Goal: Transaction & Acquisition: Purchase product/service

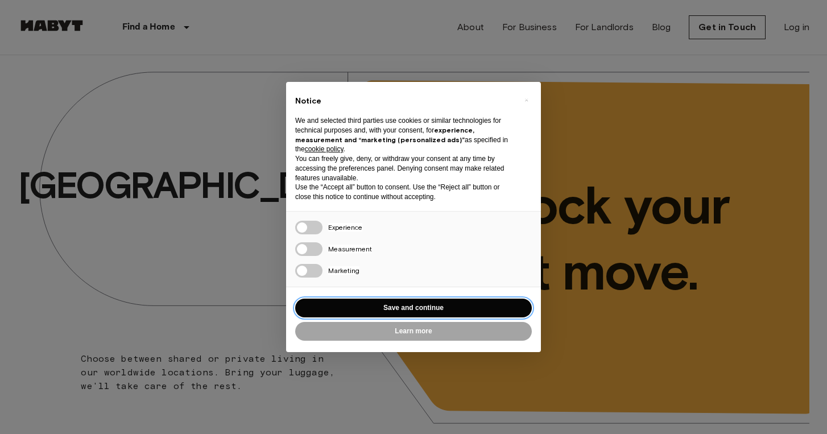
click at [427, 309] on button "Save and continue" at bounding box center [413, 308] width 237 height 19
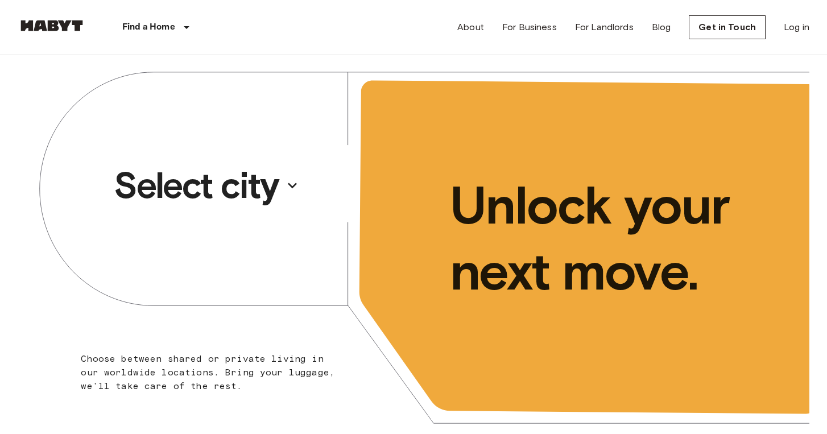
click at [247, 190] on p "Select city" at bounding box center [196, 186] width 165 height 46
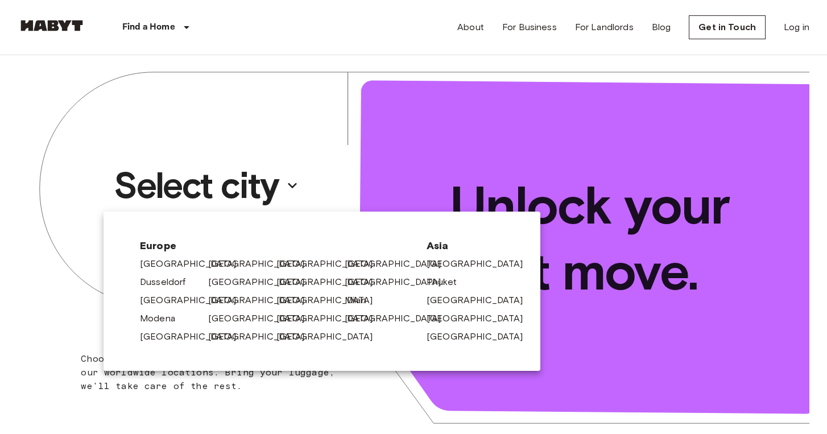
click at [299, 132] on div at bounding box center [413, 217] width 827 height 434
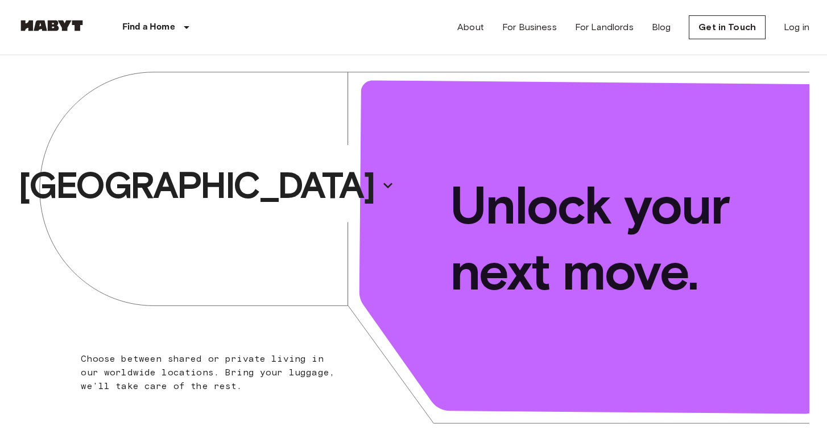
click at [802, 48] on div "About For Business For Landlords Blog Get in Touch Log in" at bounding box center [633, 27] width 352 height 55
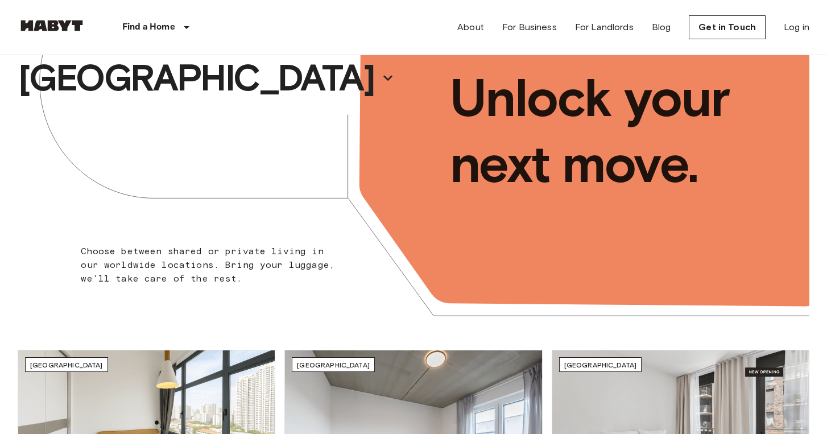
scroll to position [106, 0]
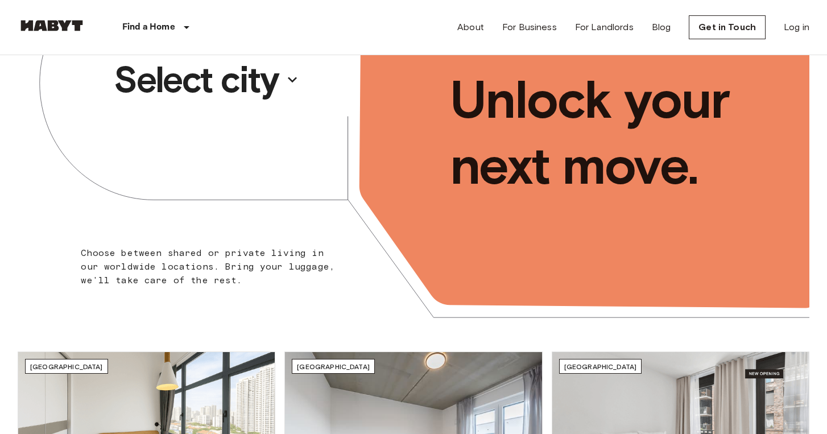
click at [287, 71] on button "Select city" at bounding box center [206, 79] width 195 height 52
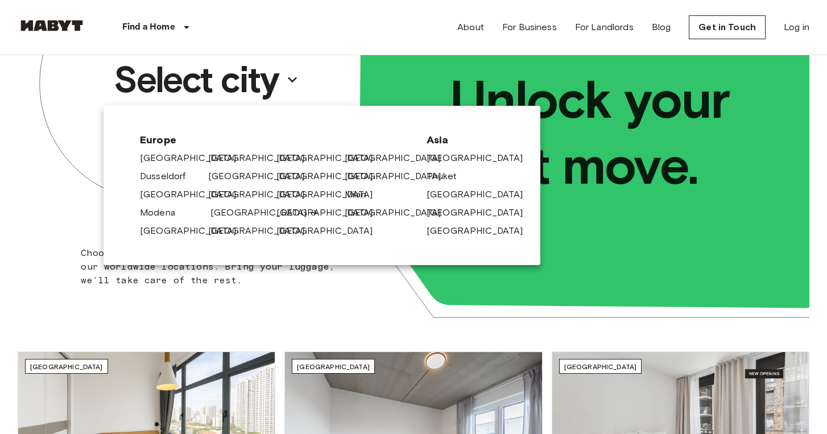
click at [232, 210] on link "[GEOGRAPHIC_DATA]" at bounding box center [264, 213] width 108 height 14
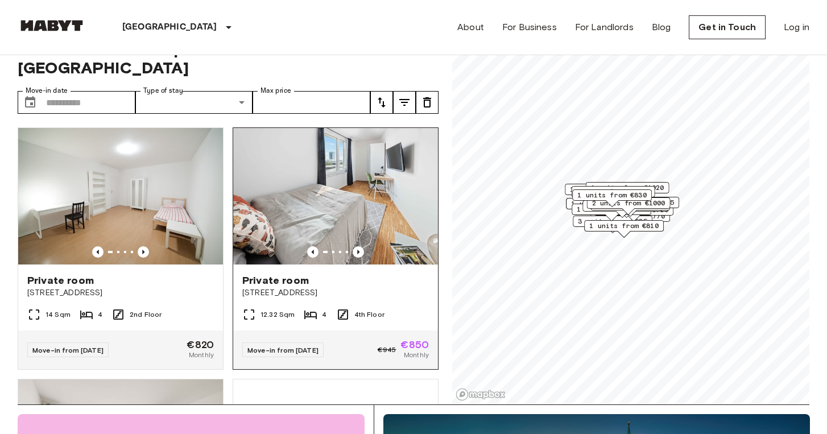
scroll to position [28, 0]
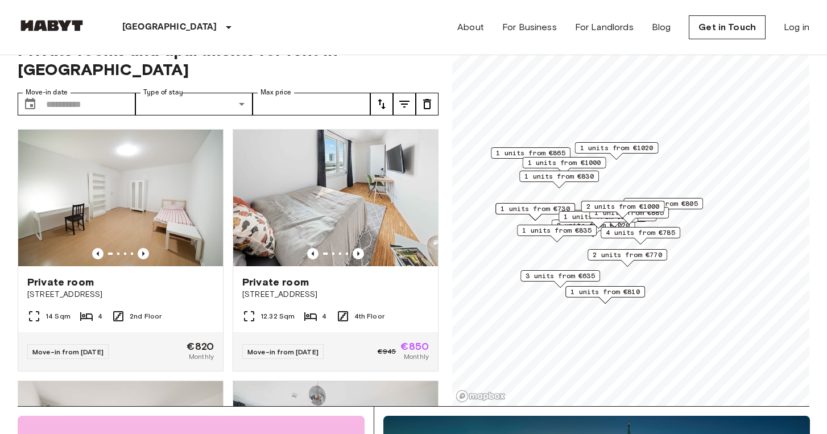
click at [445, 105] on div "Private rooms and apartments for rent in [GEOGRAPHIC_DATA] Move-in date ​ Move-…" at bounding box center [414, 216] width 792 height 379
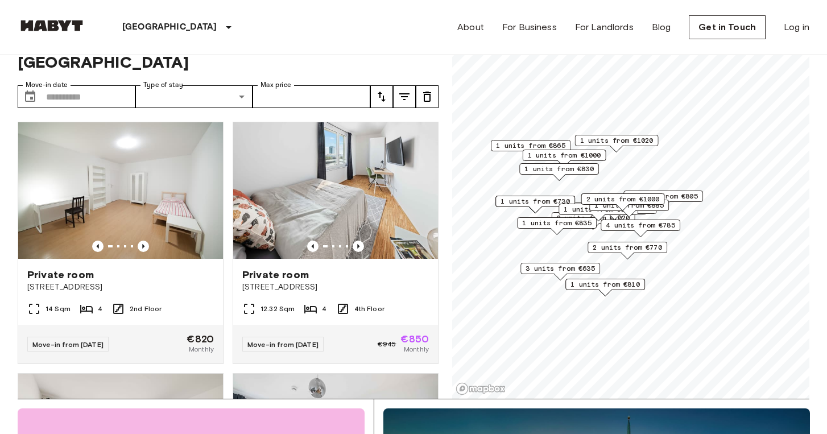
scroll to position [35, 0]
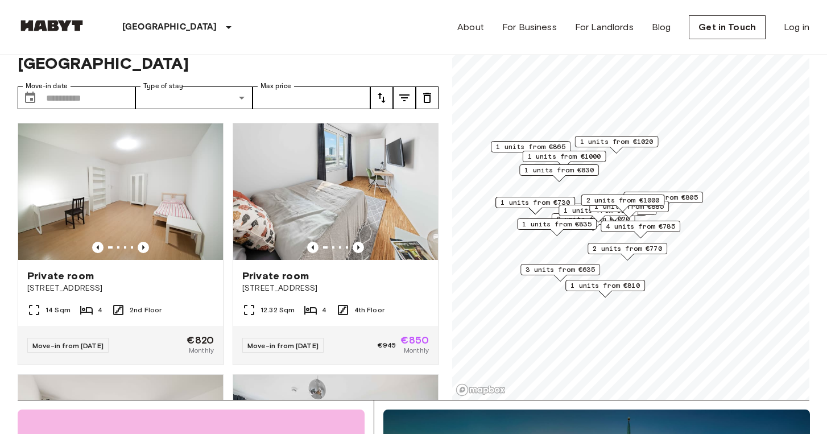
click at [659, 249] on span "2 units from €770" at bounding box center [627, 248] width 69 height 10
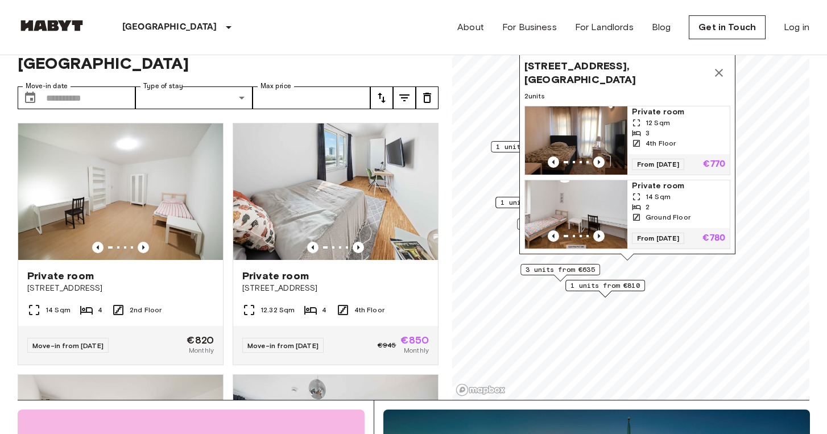
click at [589, 266] on span "3 units from €635" at bounding box center [560, 269] width 69 height 10
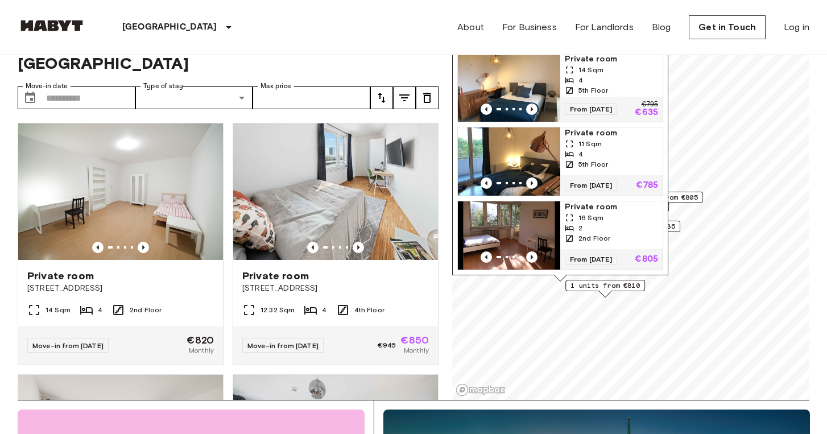
click at [635, 84] on div "4" at bounding box center [611, 80] width 93 height 10
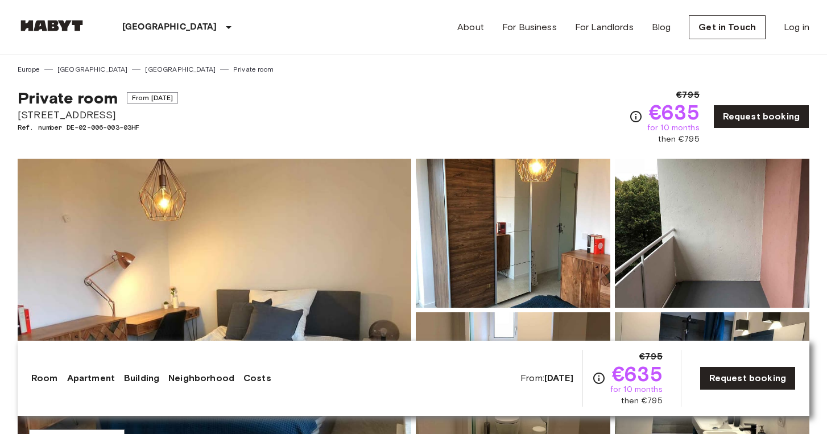
click at [652, 92] on div "€795 €635 for 10 months then €795" at bounding box center [673, 116] width 52 height 57
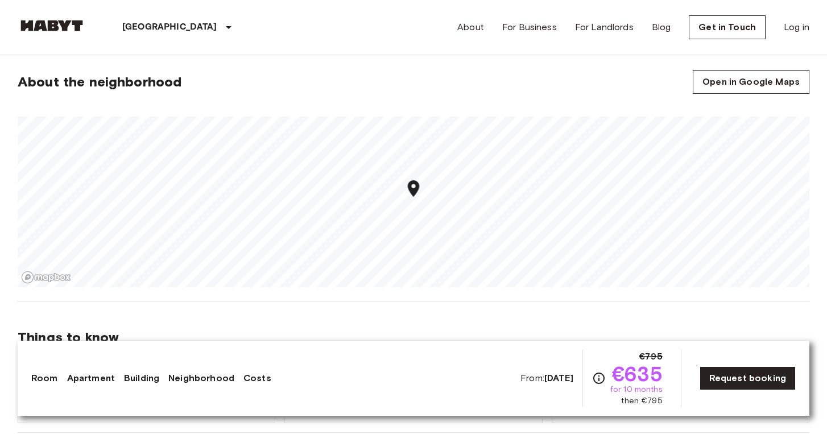
scroll to position [698, 0]
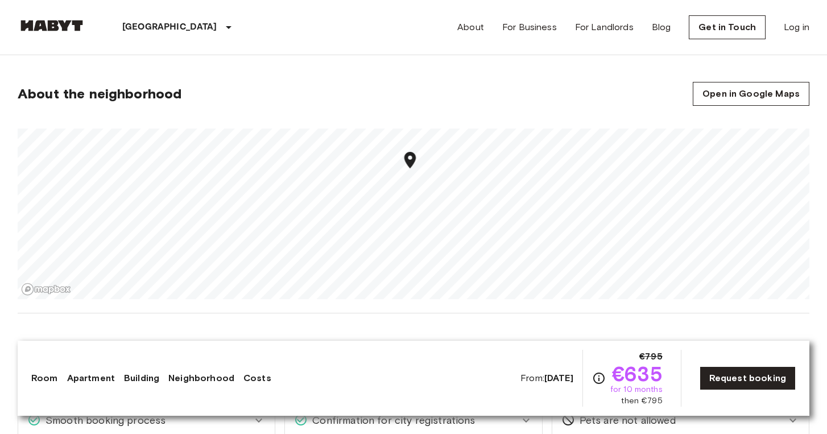
click at [420, 310] on section "About the neighborhood Open in Google Maps" at bounding box center [414, 184] width 792 height 259
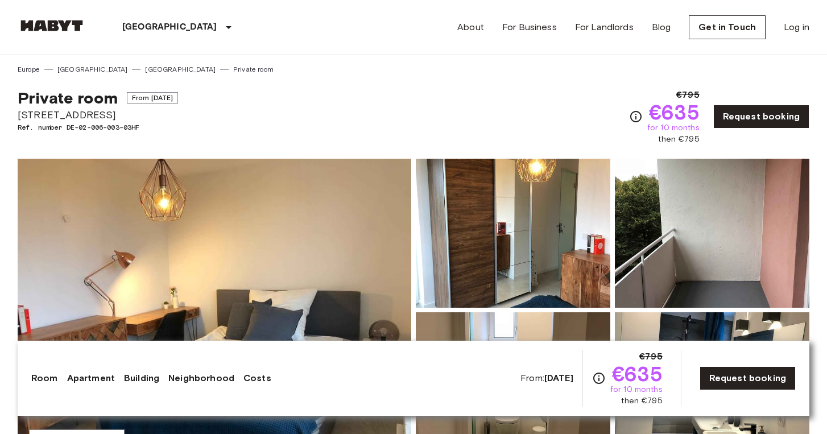
scroll to position [0, 0]
